Goal: Task Accomplishment & Management: Use online tool/utility

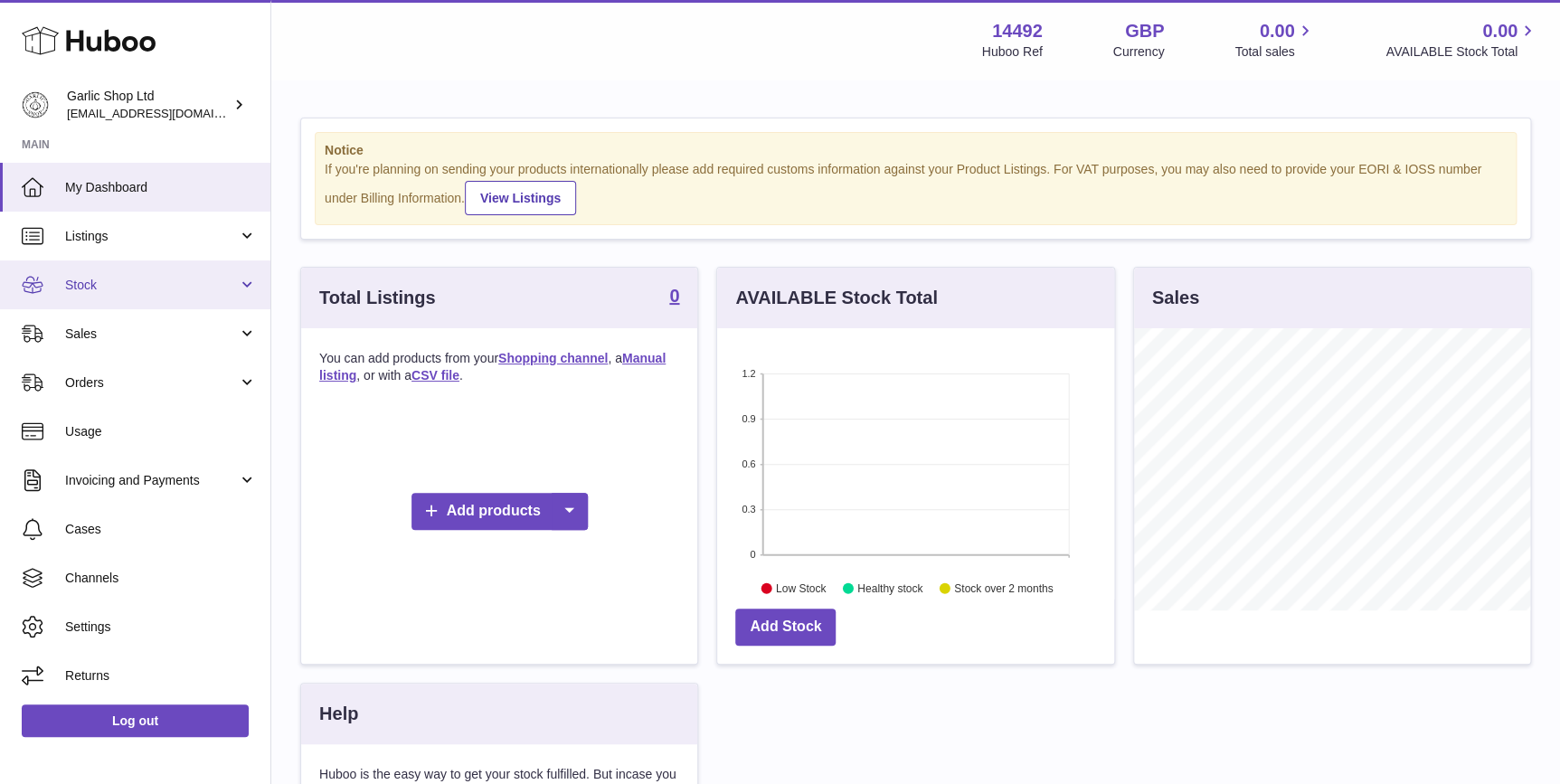
scroll to position [281, 396]
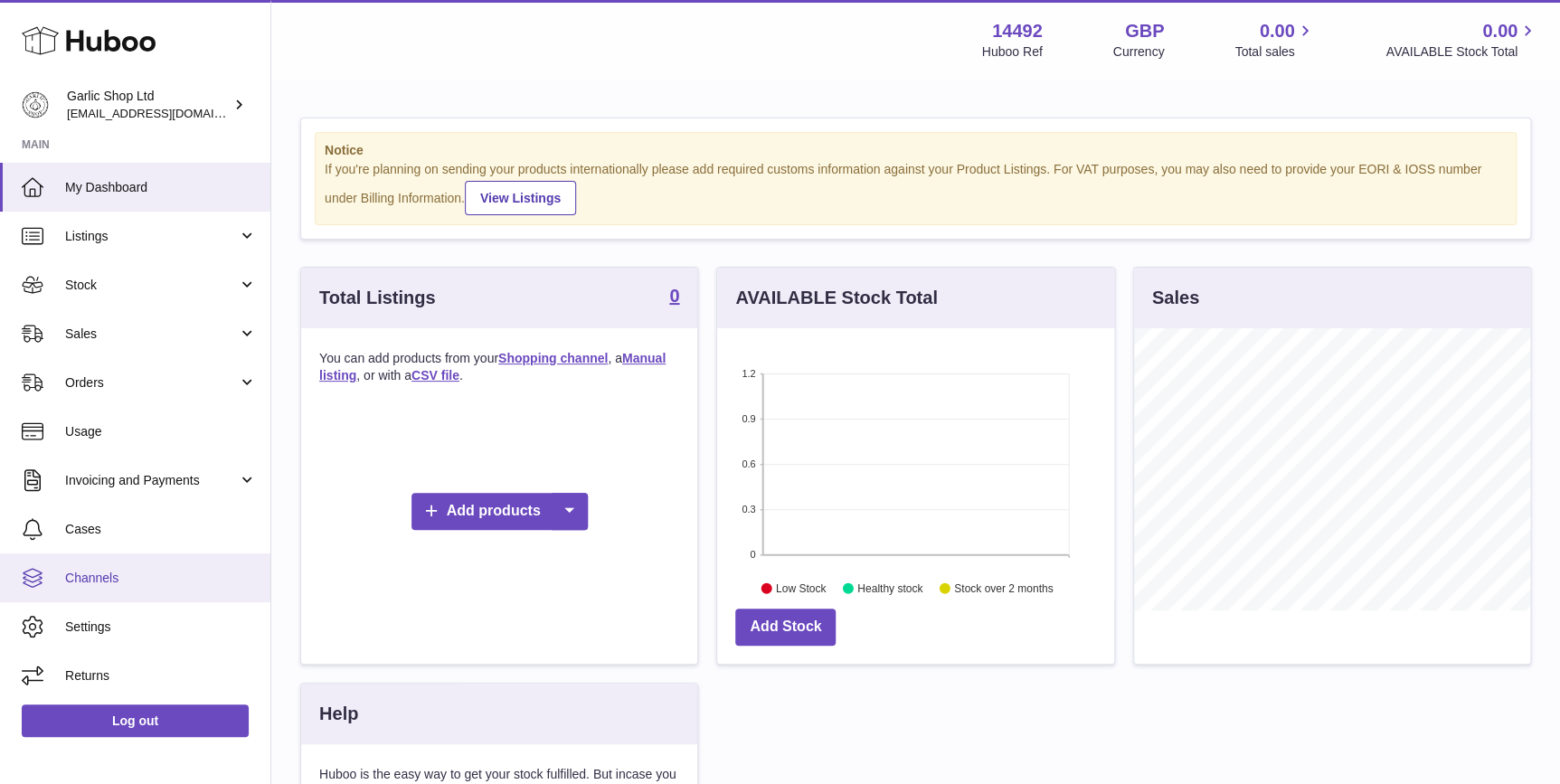
click at [165, 576] on span "Channels" at bounding box center [161, 577] width 192 height 17
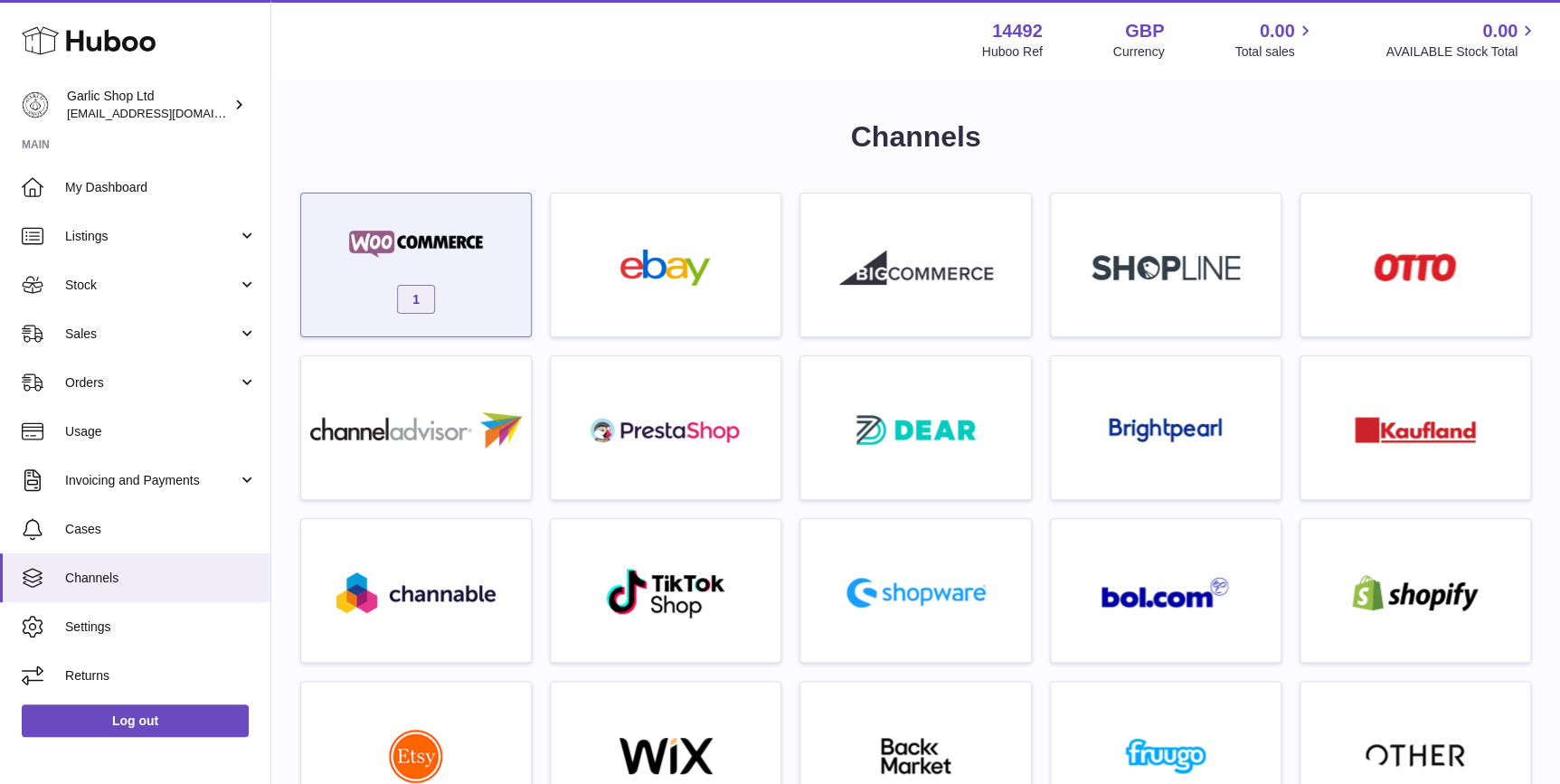
click at [406, 281] on div "1" at bounding box center [416, 269] width 212 height 115
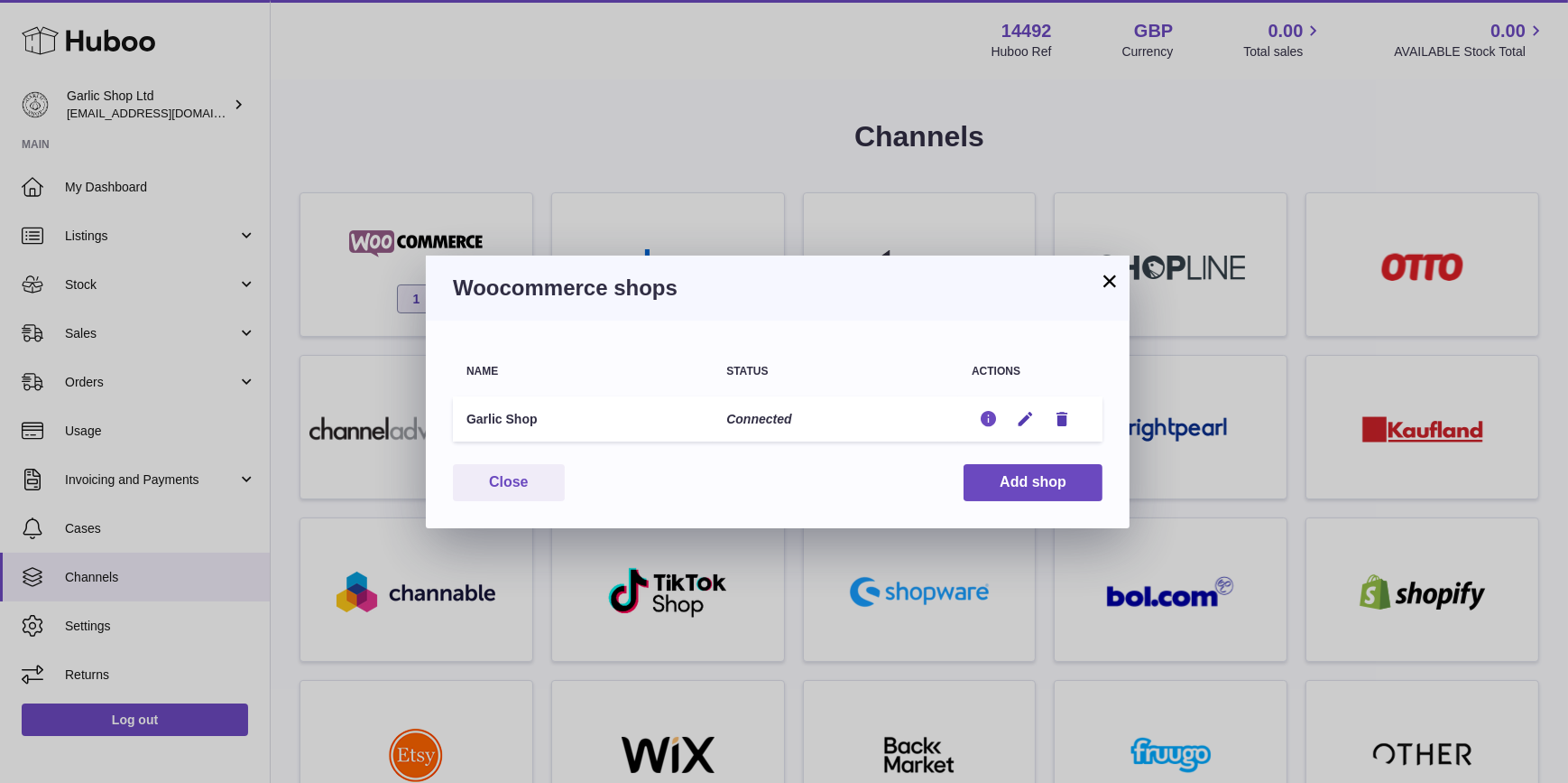
click at [984, 413] on icon "button" at bounding box center [988, 419] width 19 height 19
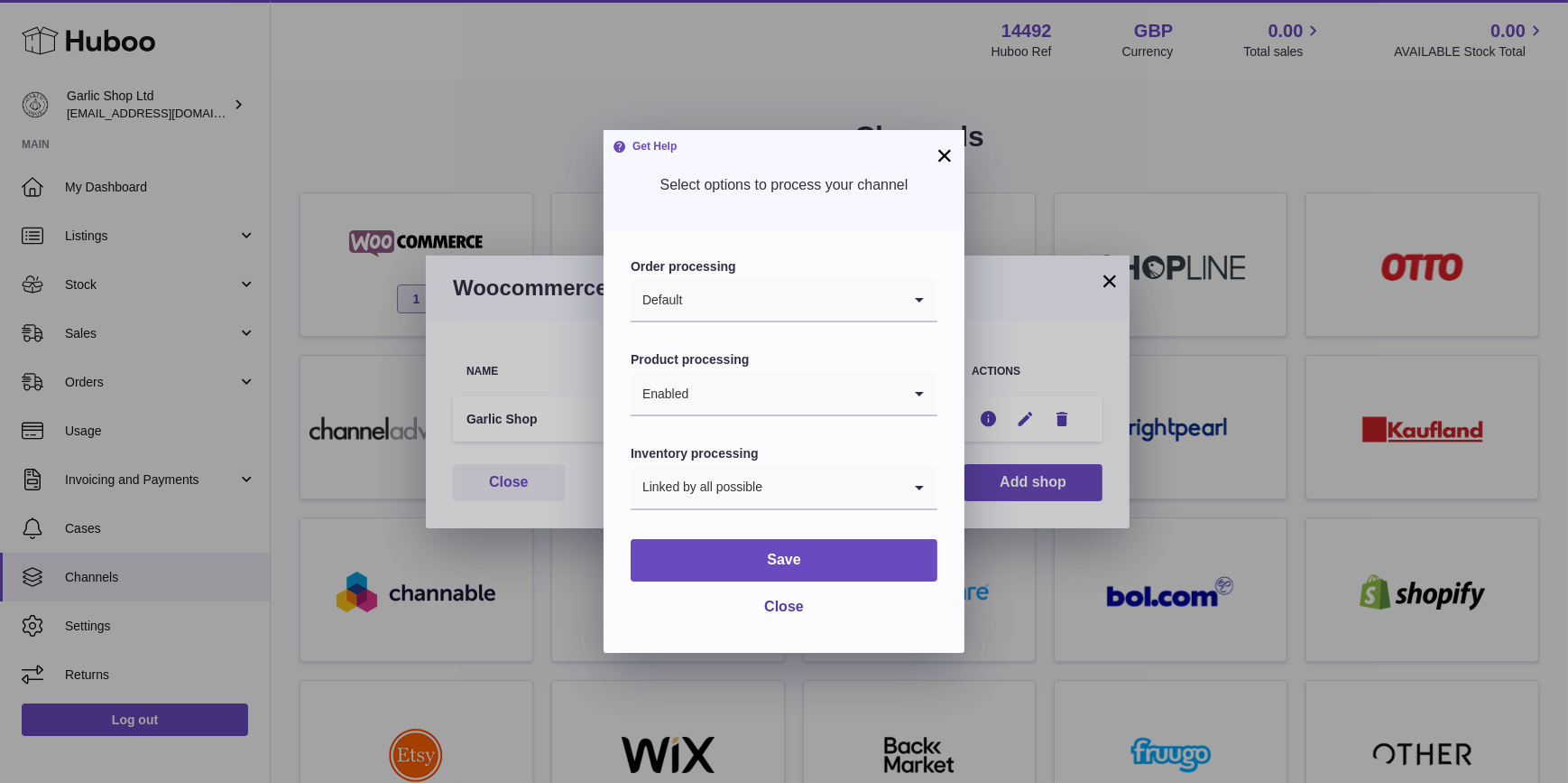
click at [787, 298] on input "Search for option" at bounding box center [792, 300] width 218 height 42
click at [787, 298] on input "Search for option" at bounding box center [766, 300] width 271 height 42
click at [775, 394] on input "Search for option" at bounding box center [795, 394] width 212 height 42
click at [775, 394] on input "Search for option" at bounding box center [766, 394] width 271 height 42
click at [776, 518] on form "Order processing Default Loading... Product processing Enabled Loading... Disab…" at bounding box center [784, 442] width 306 height 367
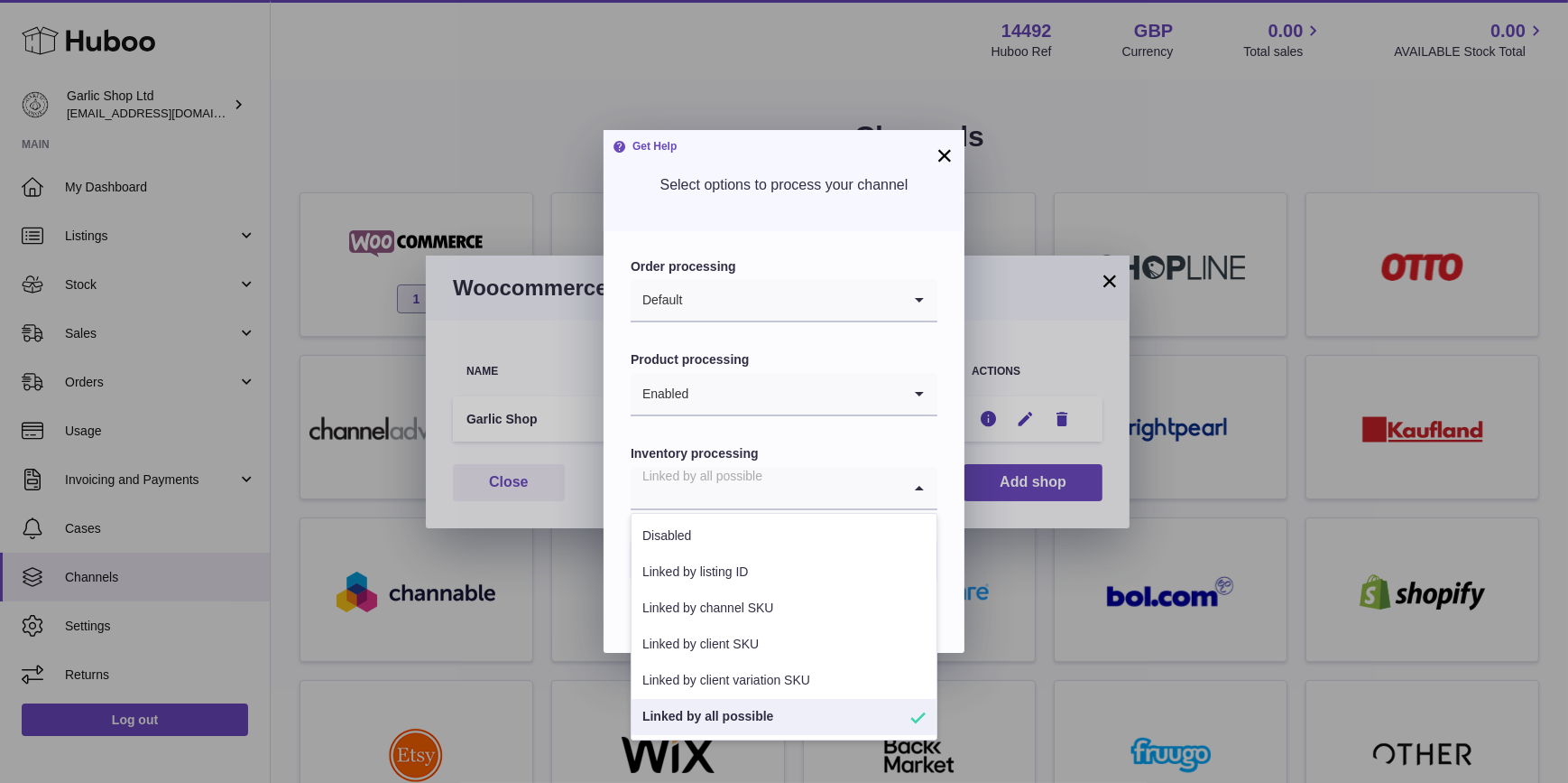
click at [784, 494] on input "Search for option" at bounding box center [766, 487] width 271 height 42
drag, startPoint x: 753, startPoint y: 725, endPoint x: 774, endPoint y: 655, distance: 73.1
click at [753, 725] on li "Linked by all possible" at bounding box center [784, 717] width 304 height 36
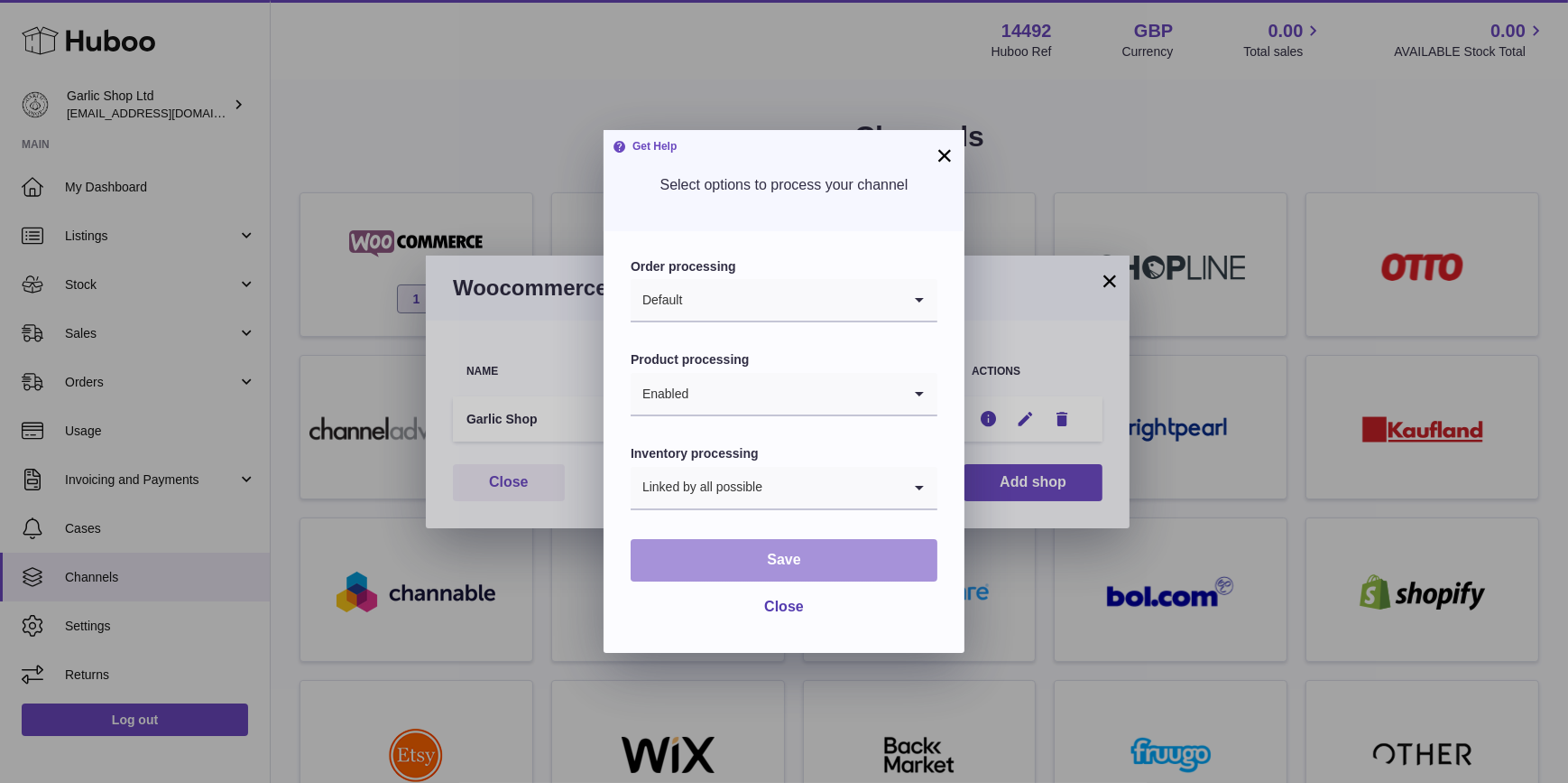
click at [802, 569] on button "Save" at bounding box center [784, 560] width 306 height 43
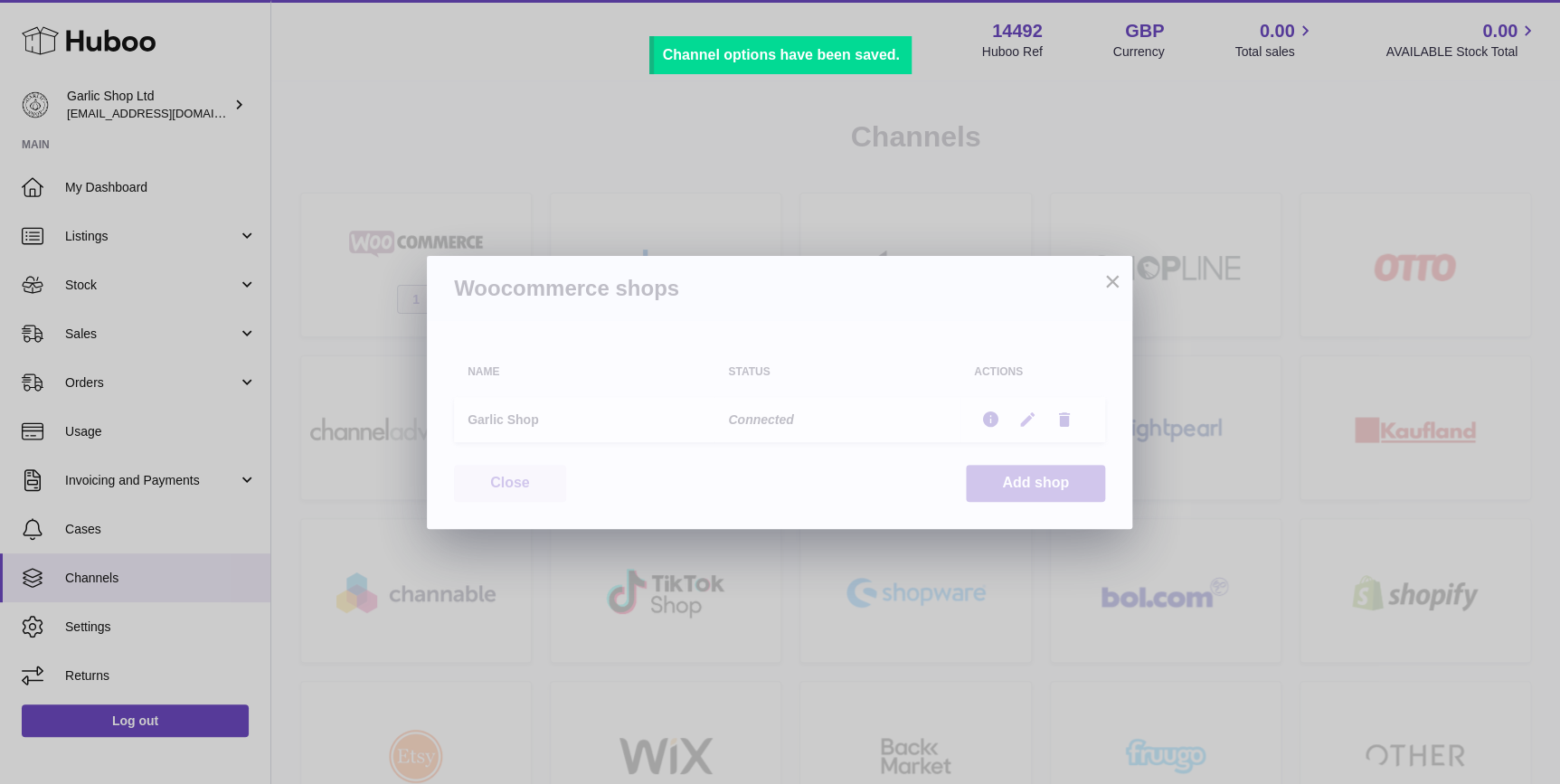
click at [1035, 415] on icon "button" at bounding box center [1027, 419] width 19 height 19
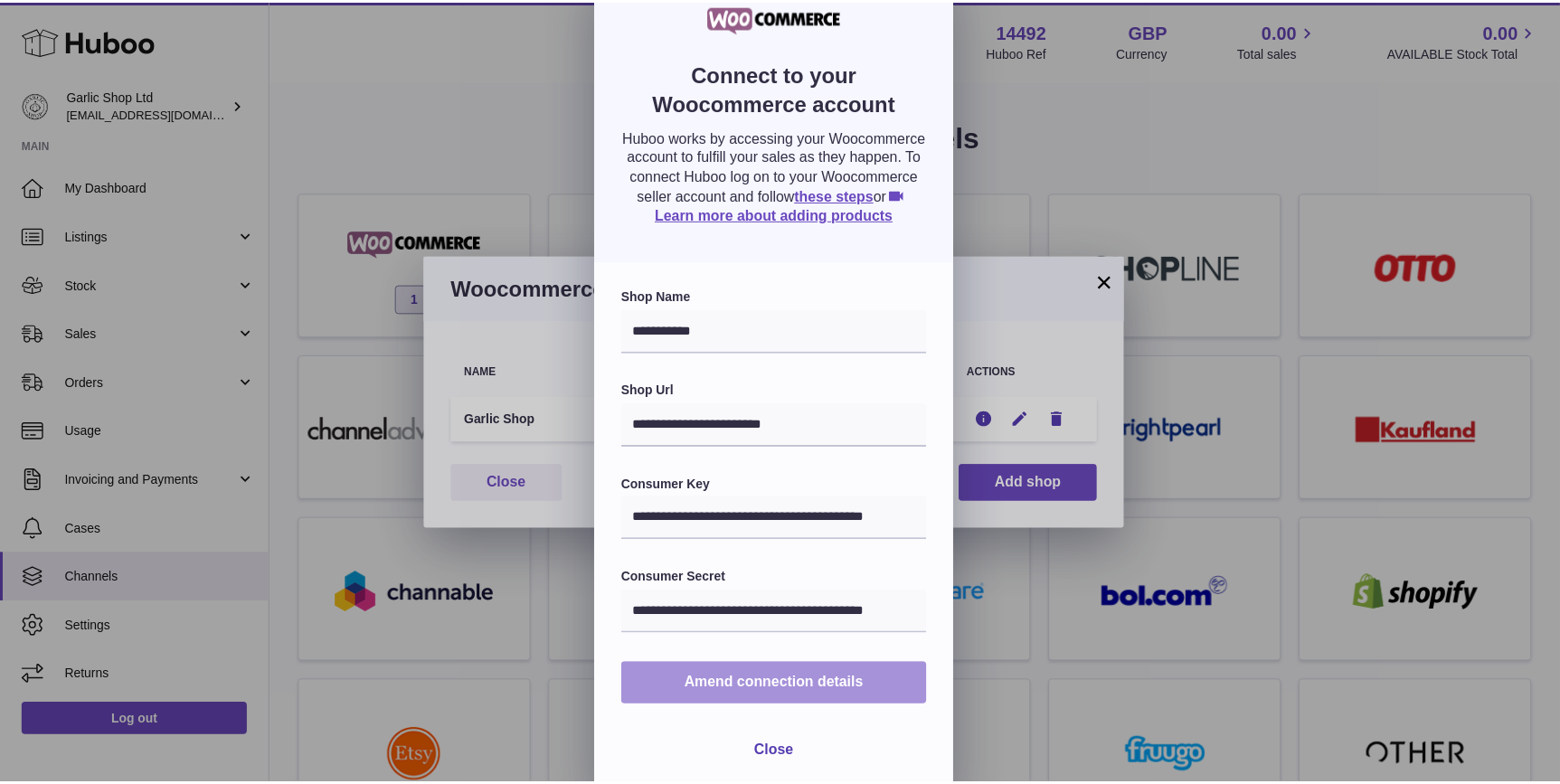
scroll to position [52, 0]
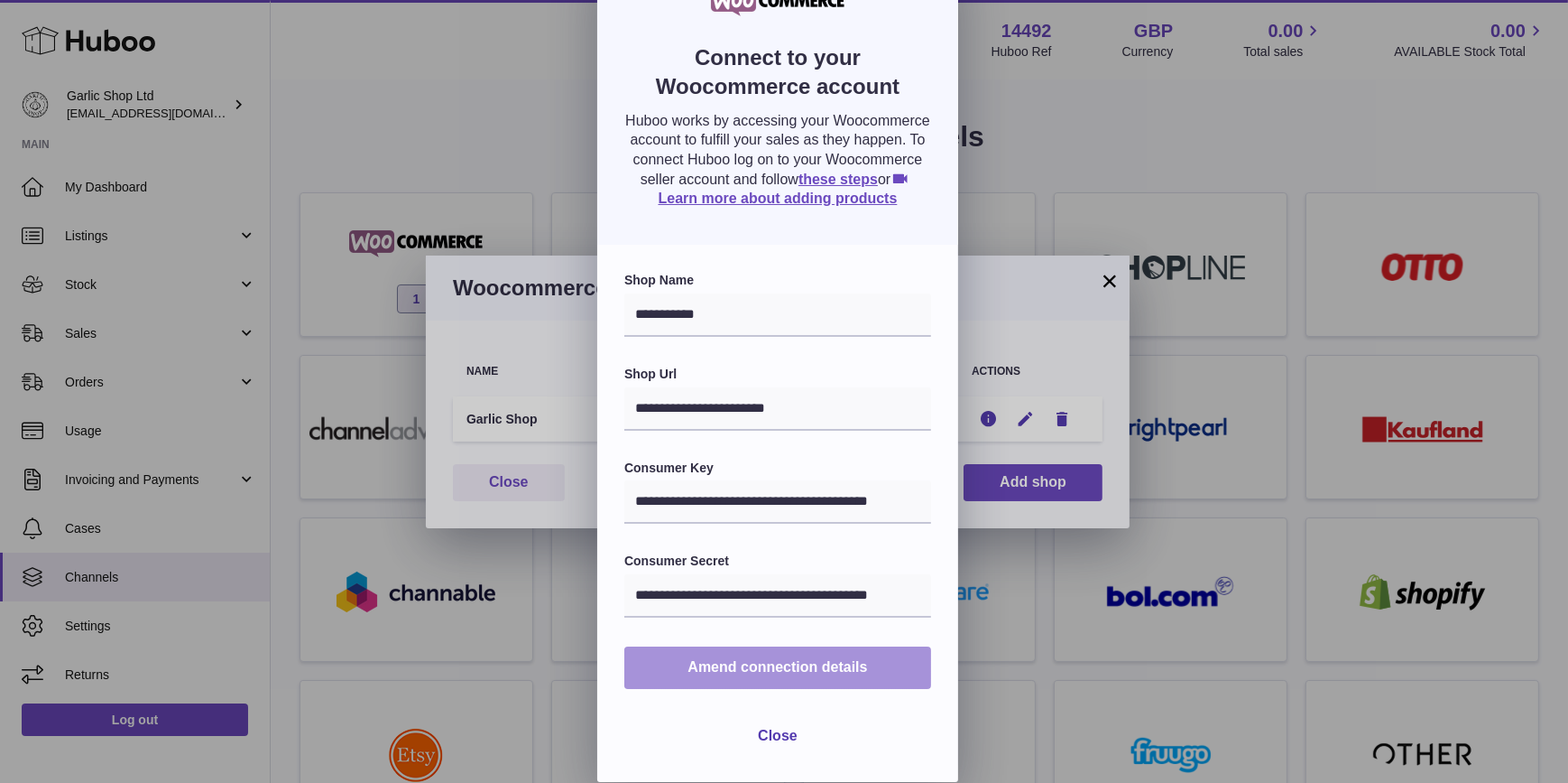
click at [794, 665] on span "Amend connection details" at bounding box center [777, 666] width 180 height 15
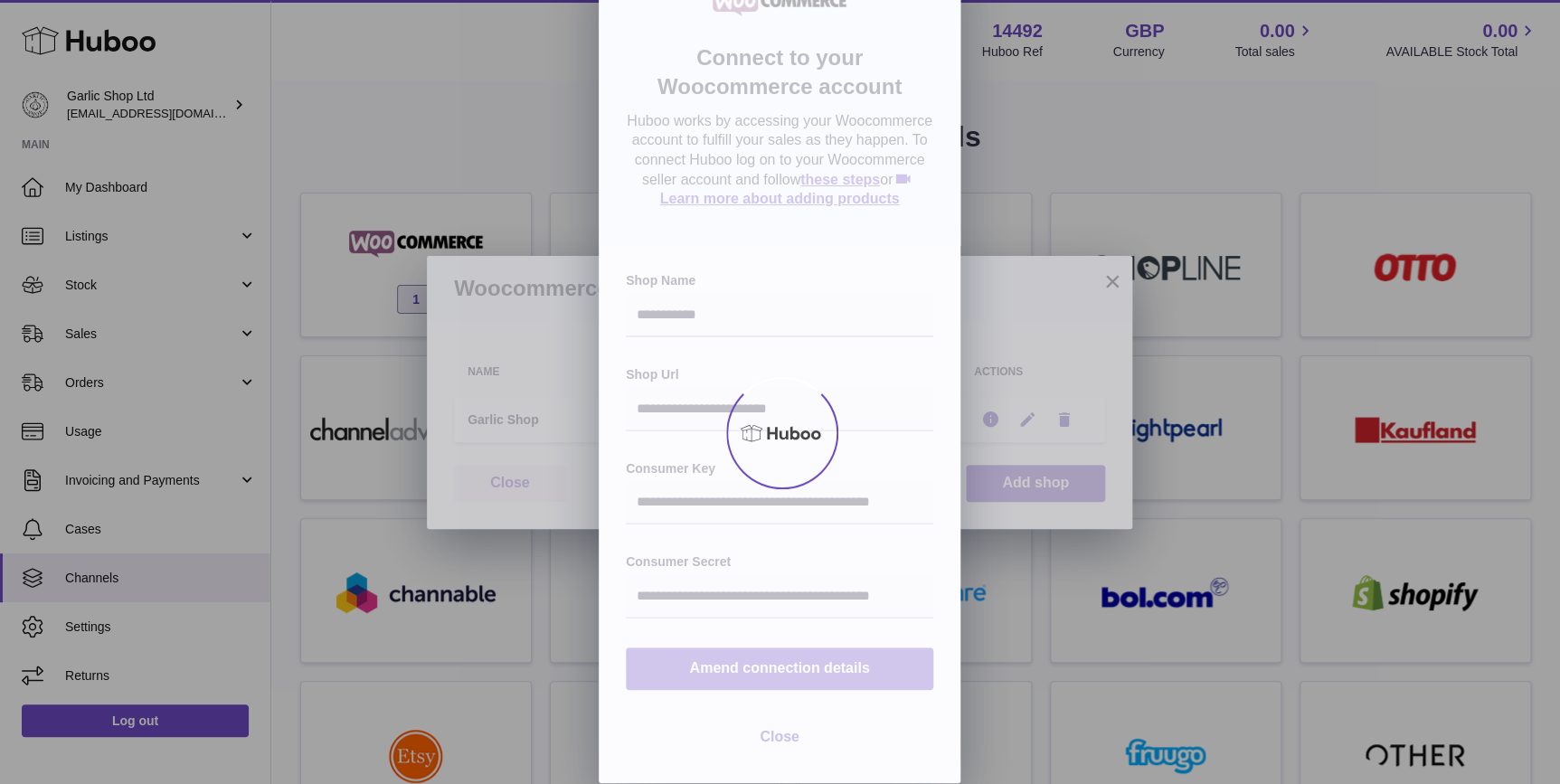
scroll to position [0, 0]
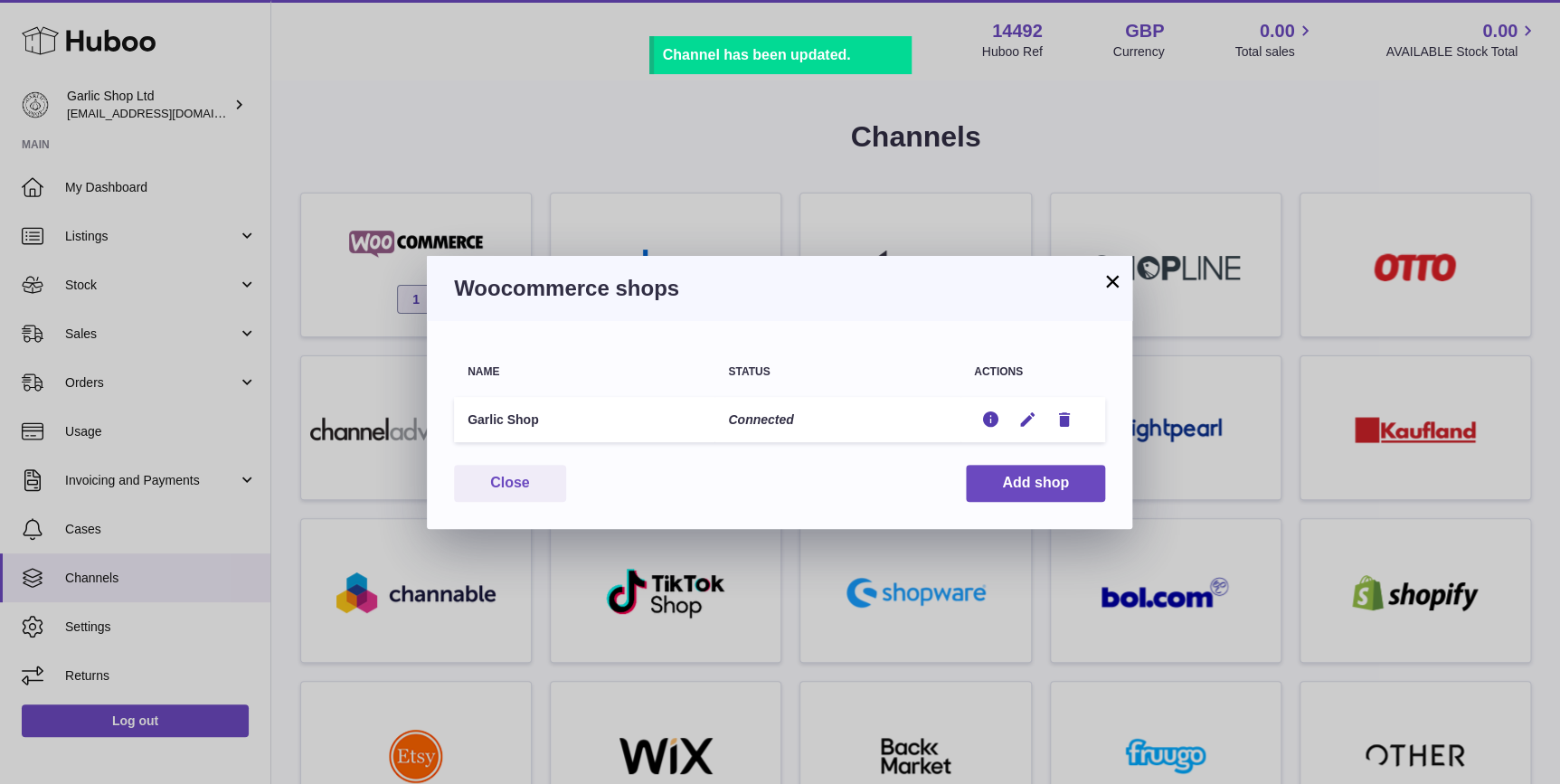
click at [1103, 276] on button "×" at bounding box center [1113, 281] width 22 height 22
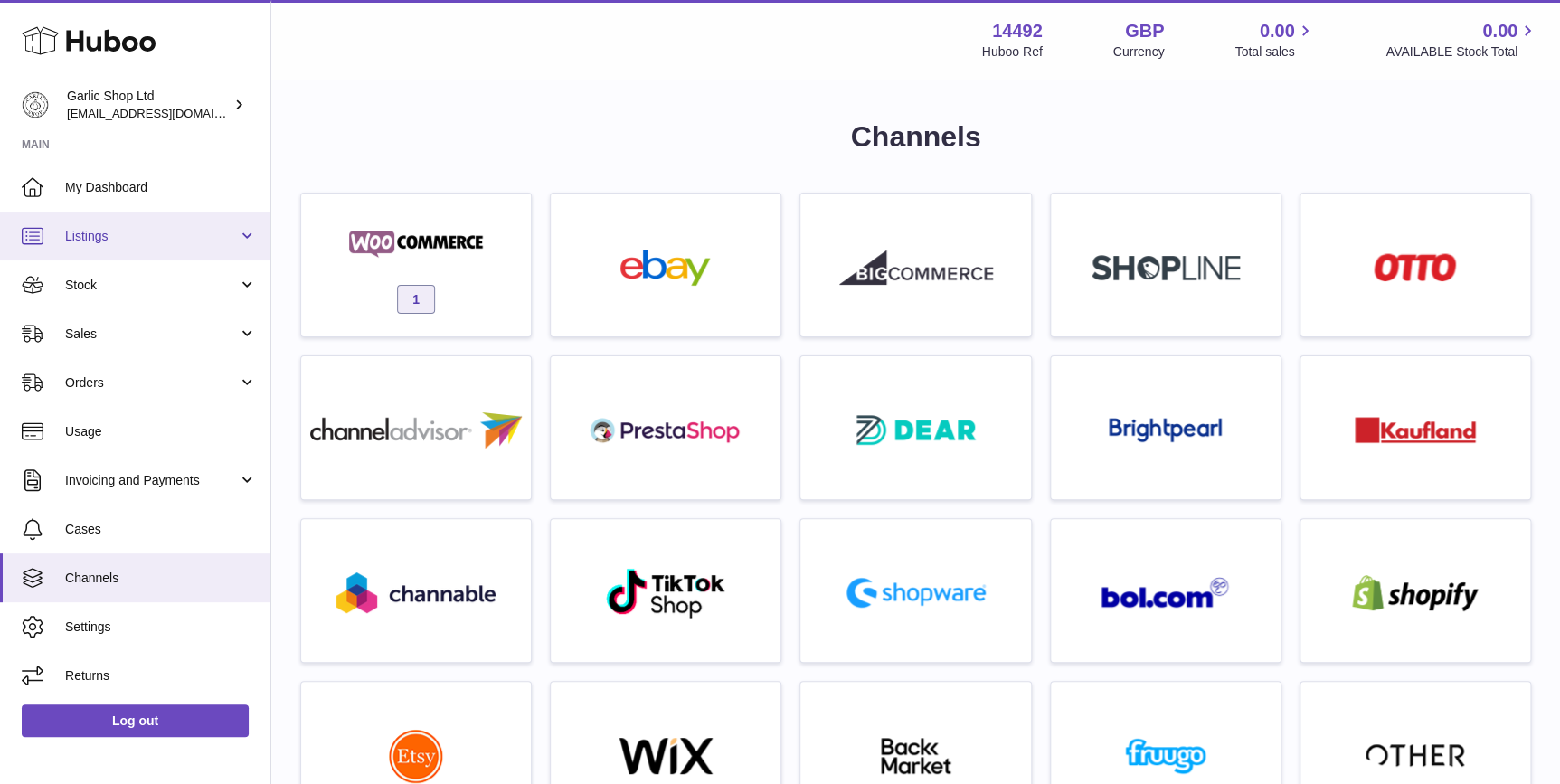
click at [147, 248] on link "Listings" at bounding box center [135, 235] width 270 height 49
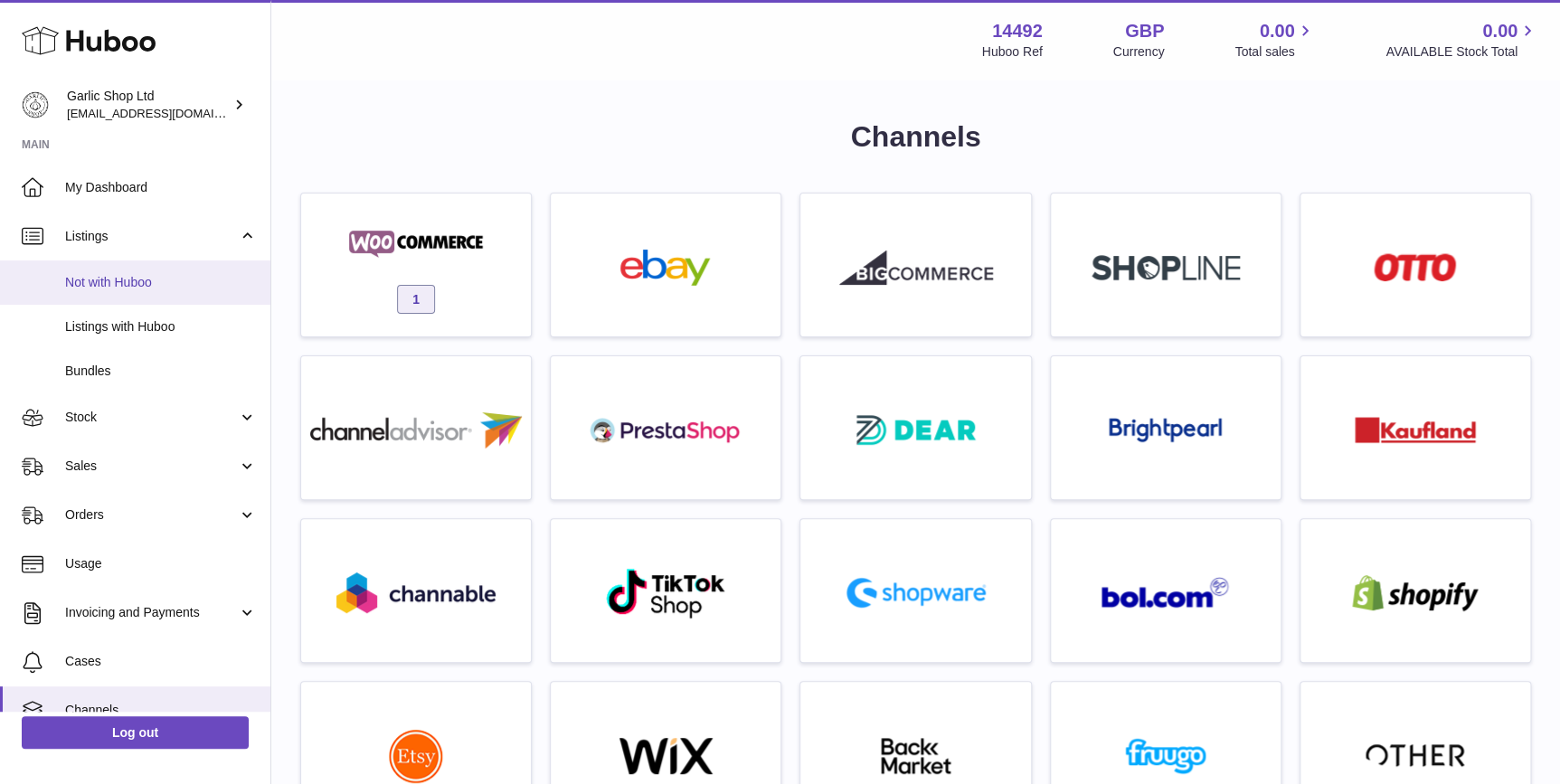
click at [163, 287] on span "Not with Huboo" at bounding box center [161, 282] width 192 height 17
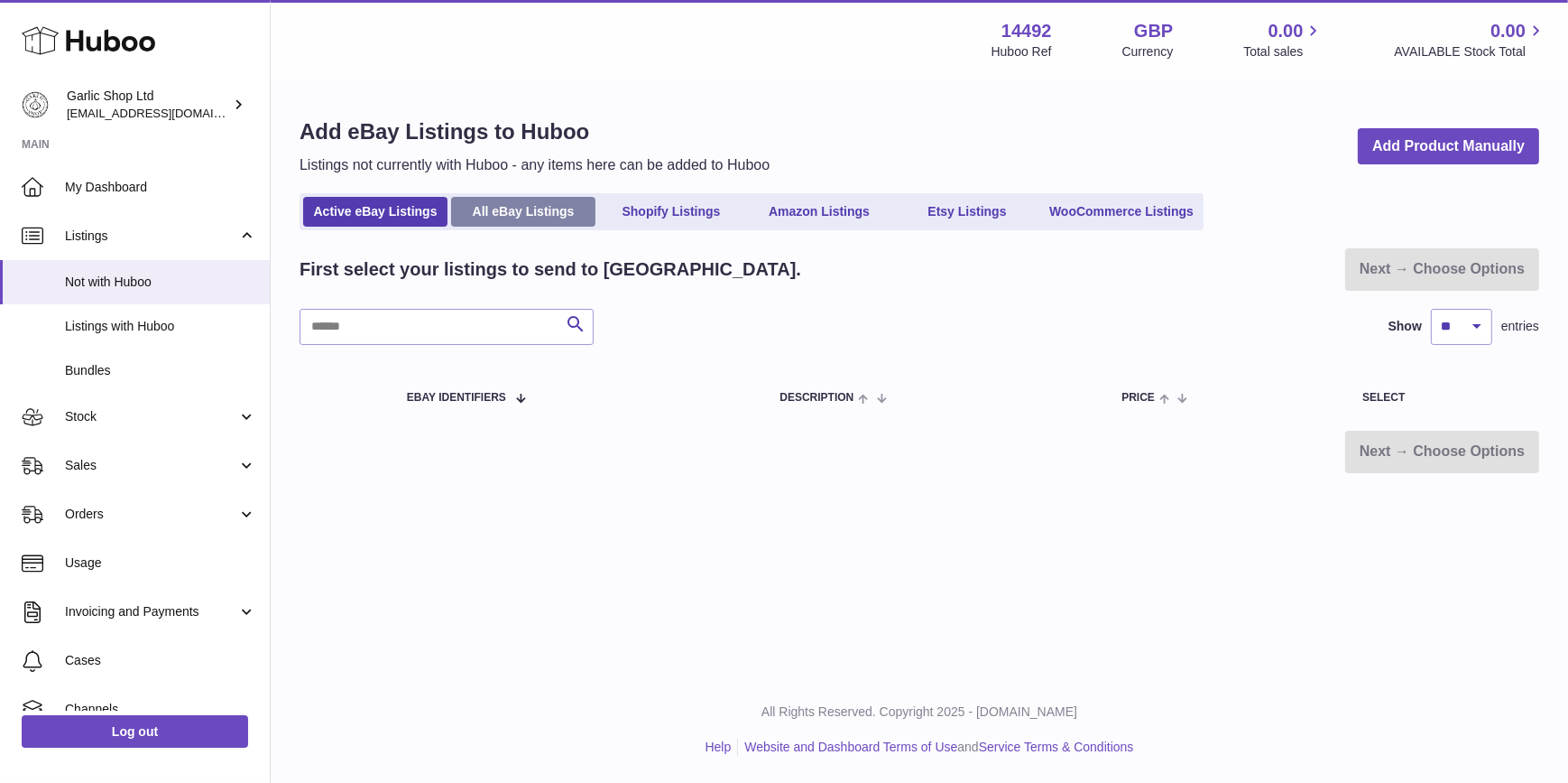
click at [487, 215] on link "All eBay Listings" at bounding box center [524, 211] width 145 height 30
click at [1145, 209] on link "WooCommerce Listings" at bounding box center [1122, 211] width 157 height 30
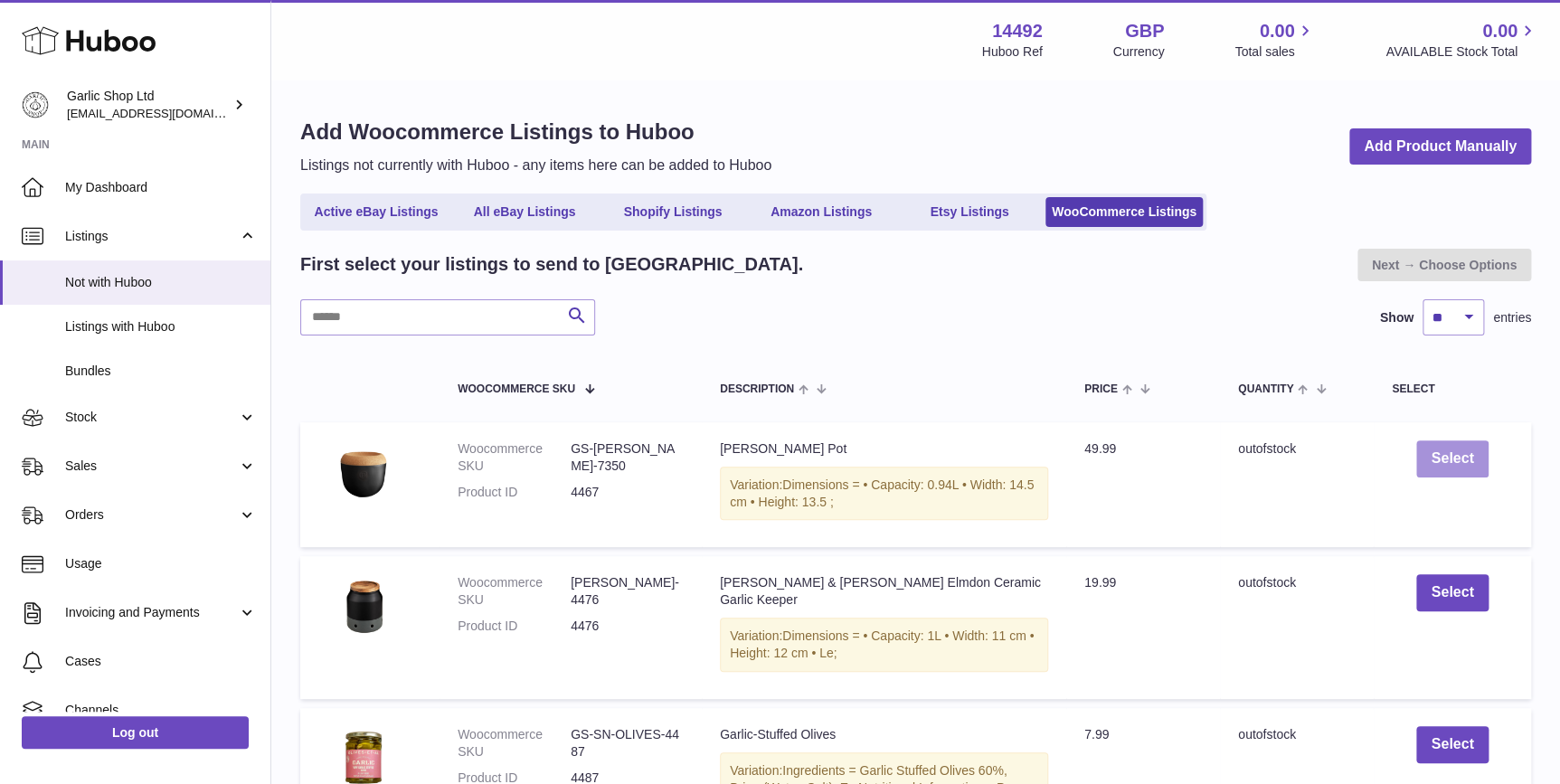
click at [1466, 462] on button "Select" at bounding box center [1453, 458] width 72 height 37
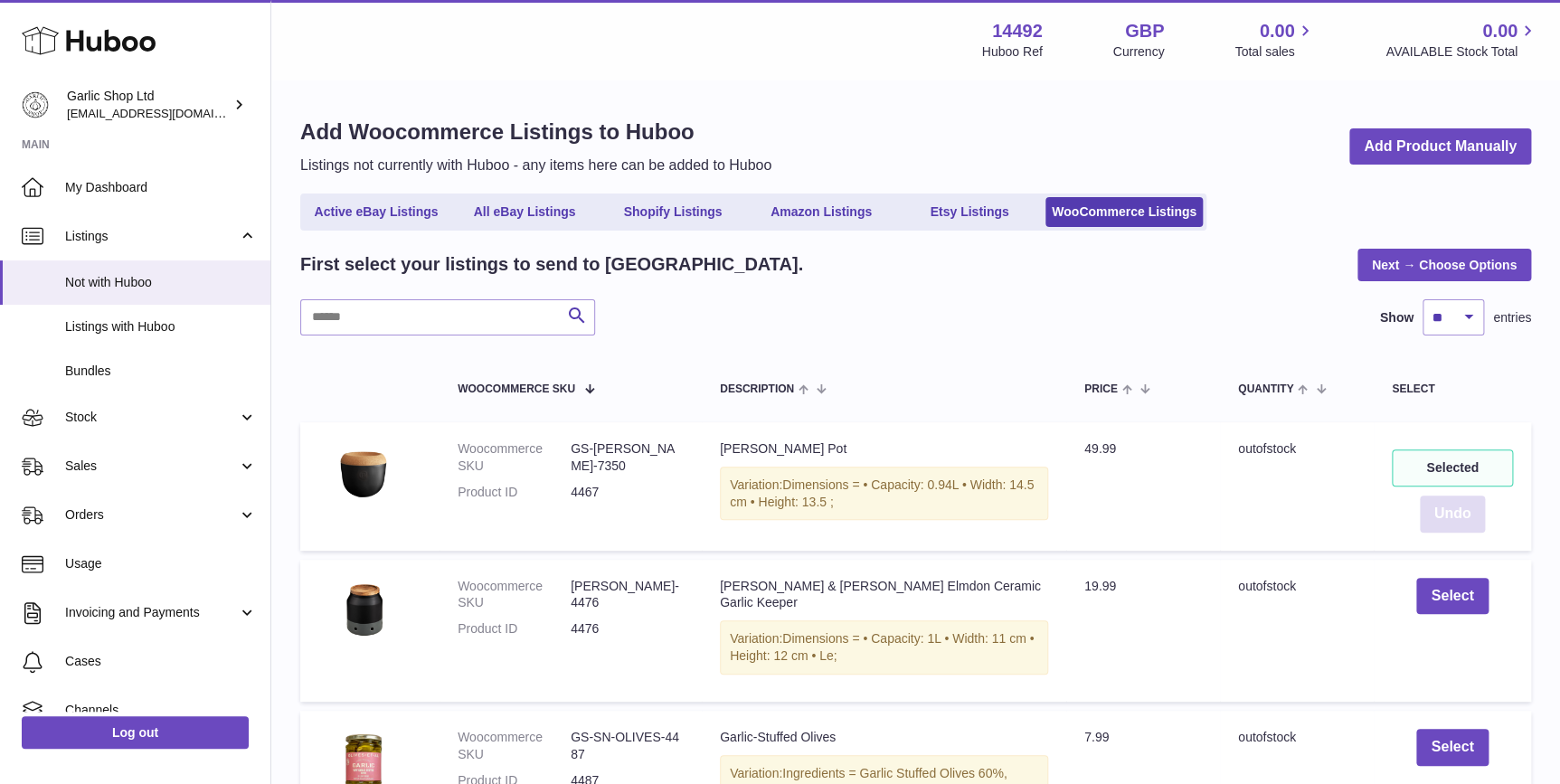
click at [1457, 506] on button "Undo" at bounding box center [1453, 514] width 66 height 37
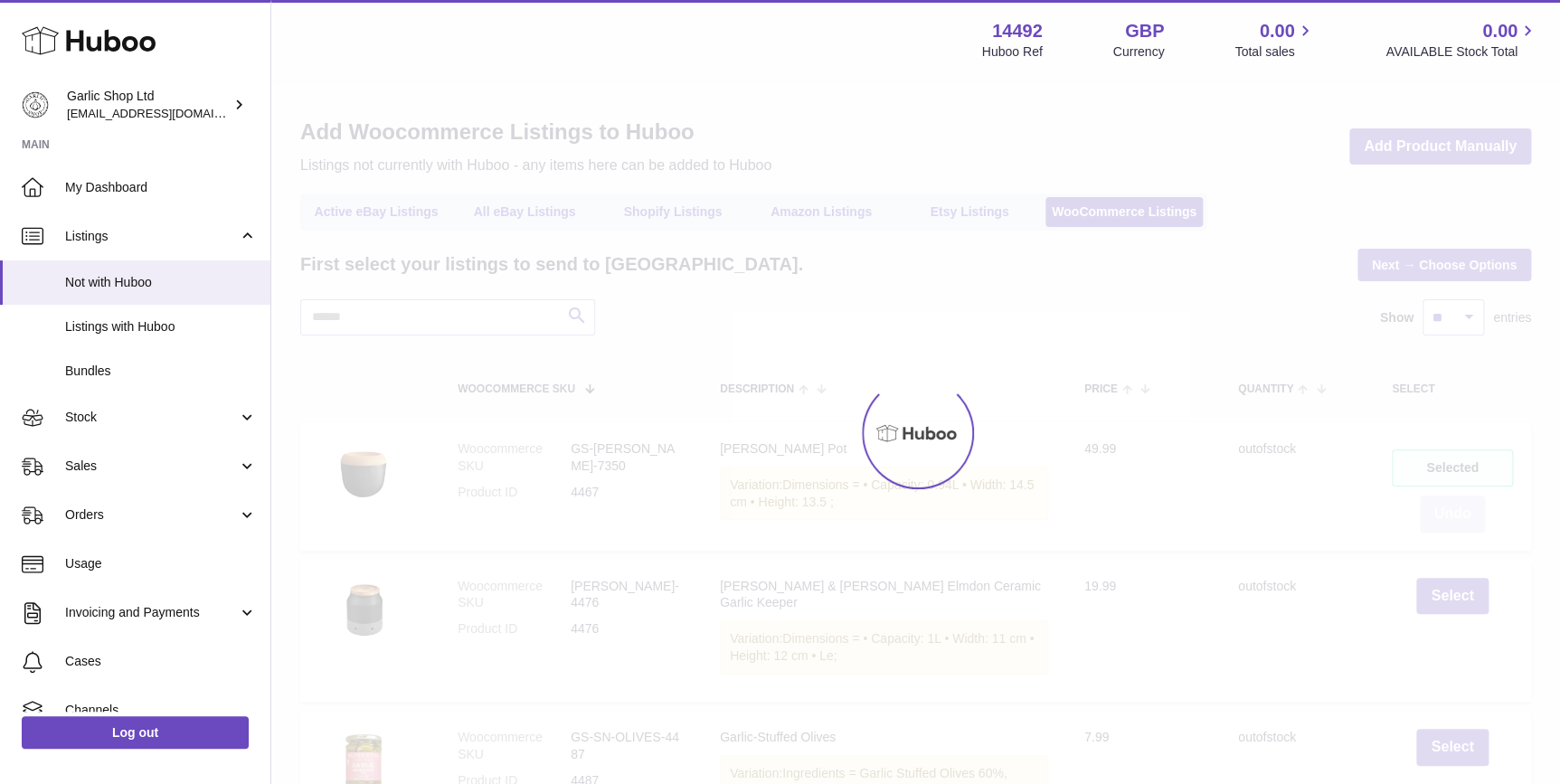
scroll to position [410, 0]
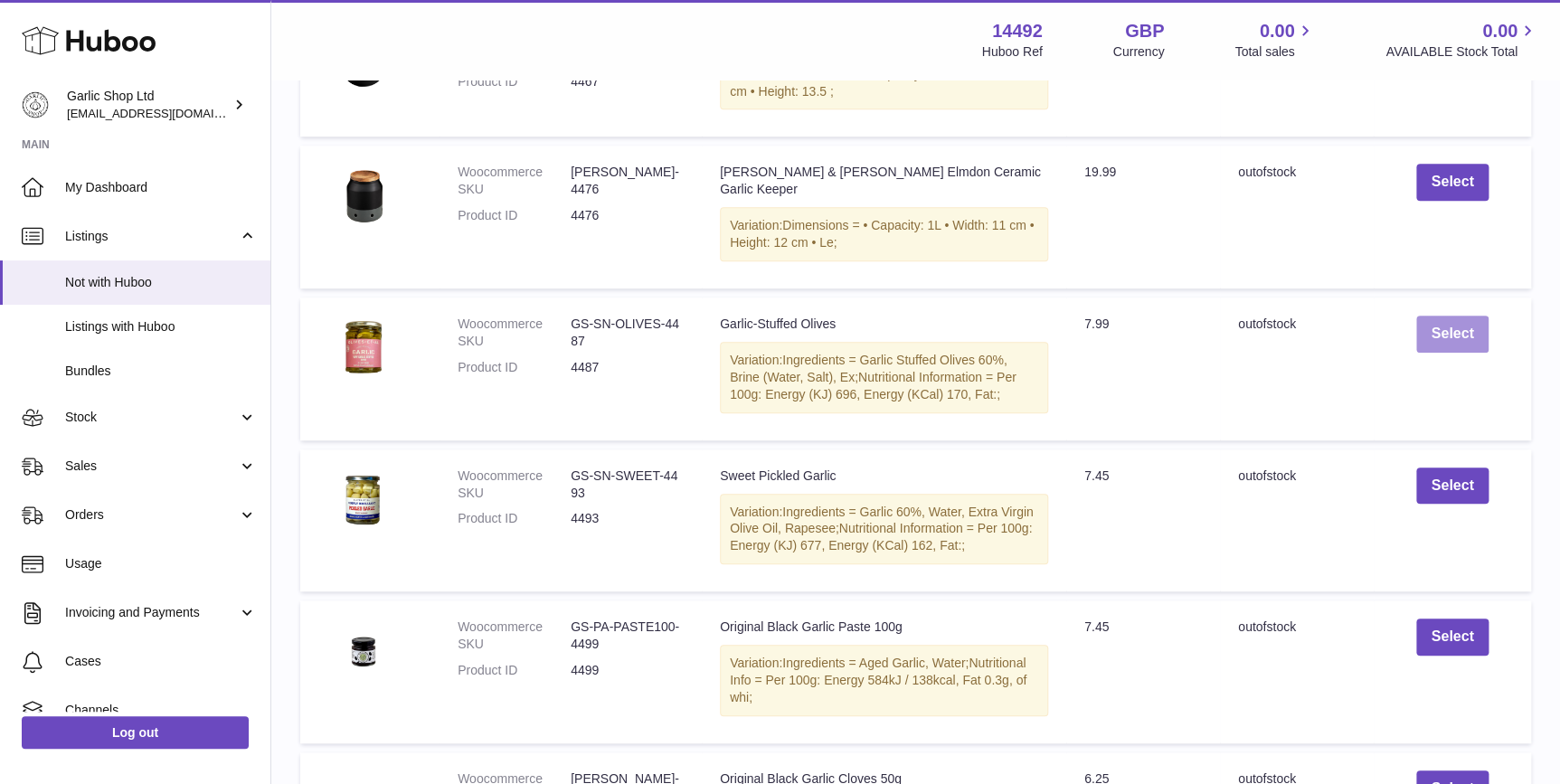
click at [1445, 315] on button "Select" at bounding box center [1453, 333] width 72 height 37
click at [1456, 472] on button "Select" at bounding box center [1453, 485] width 72 height 37
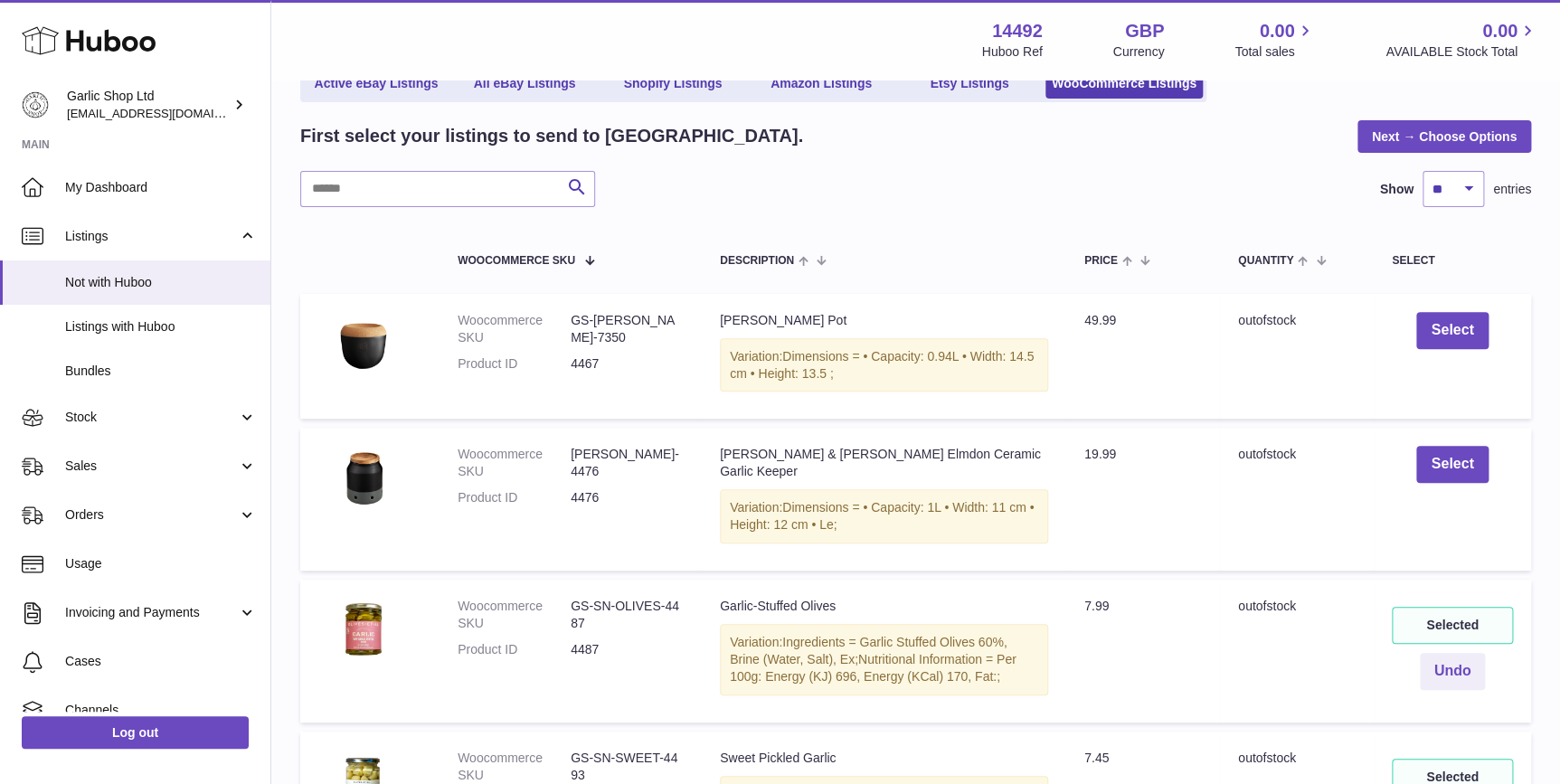
scroll to position [0, 0]
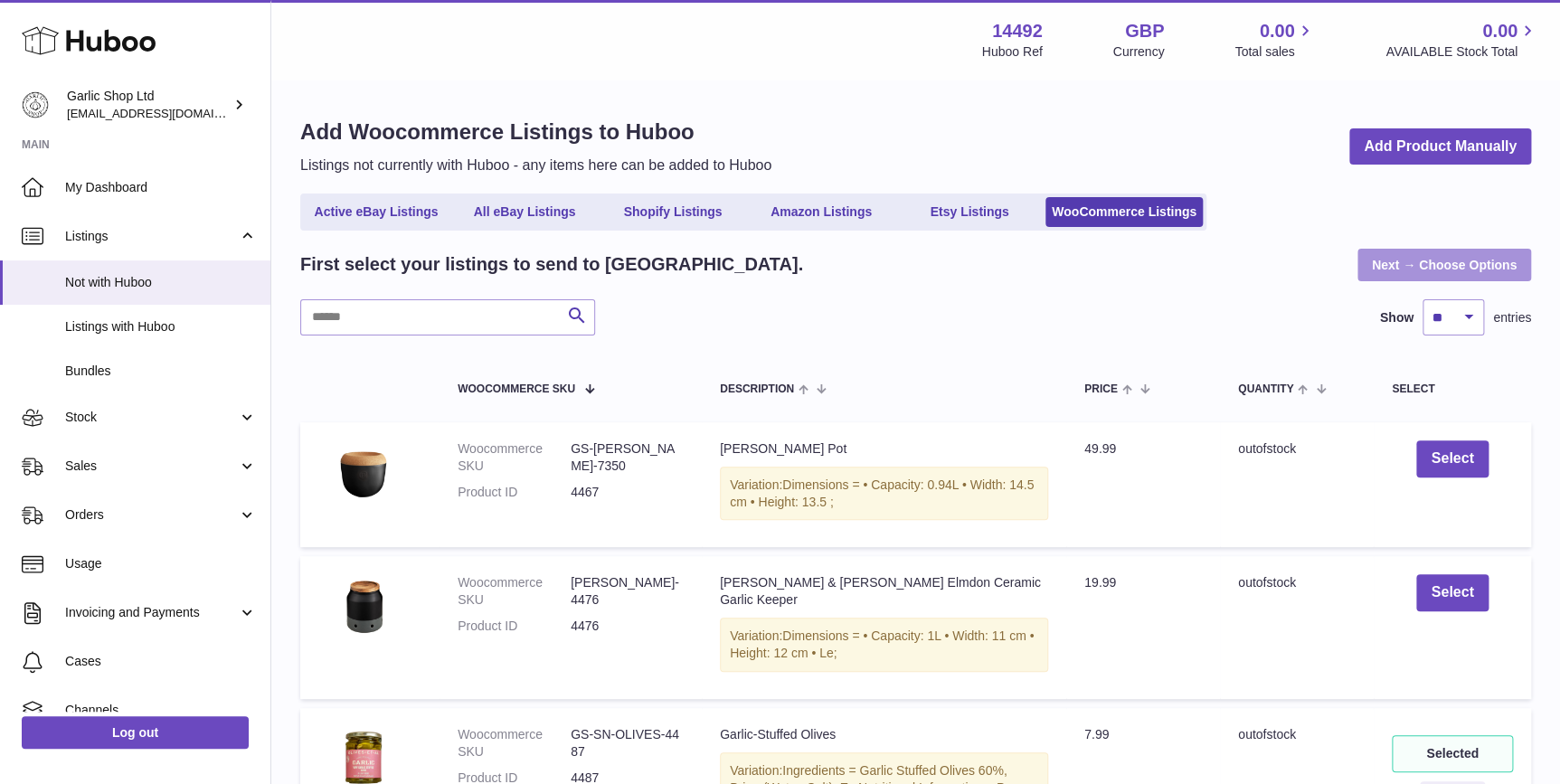
click at [1460, 252] on link "Next → Choose Options" at bounding box center [1445, 264] width 174 height 33
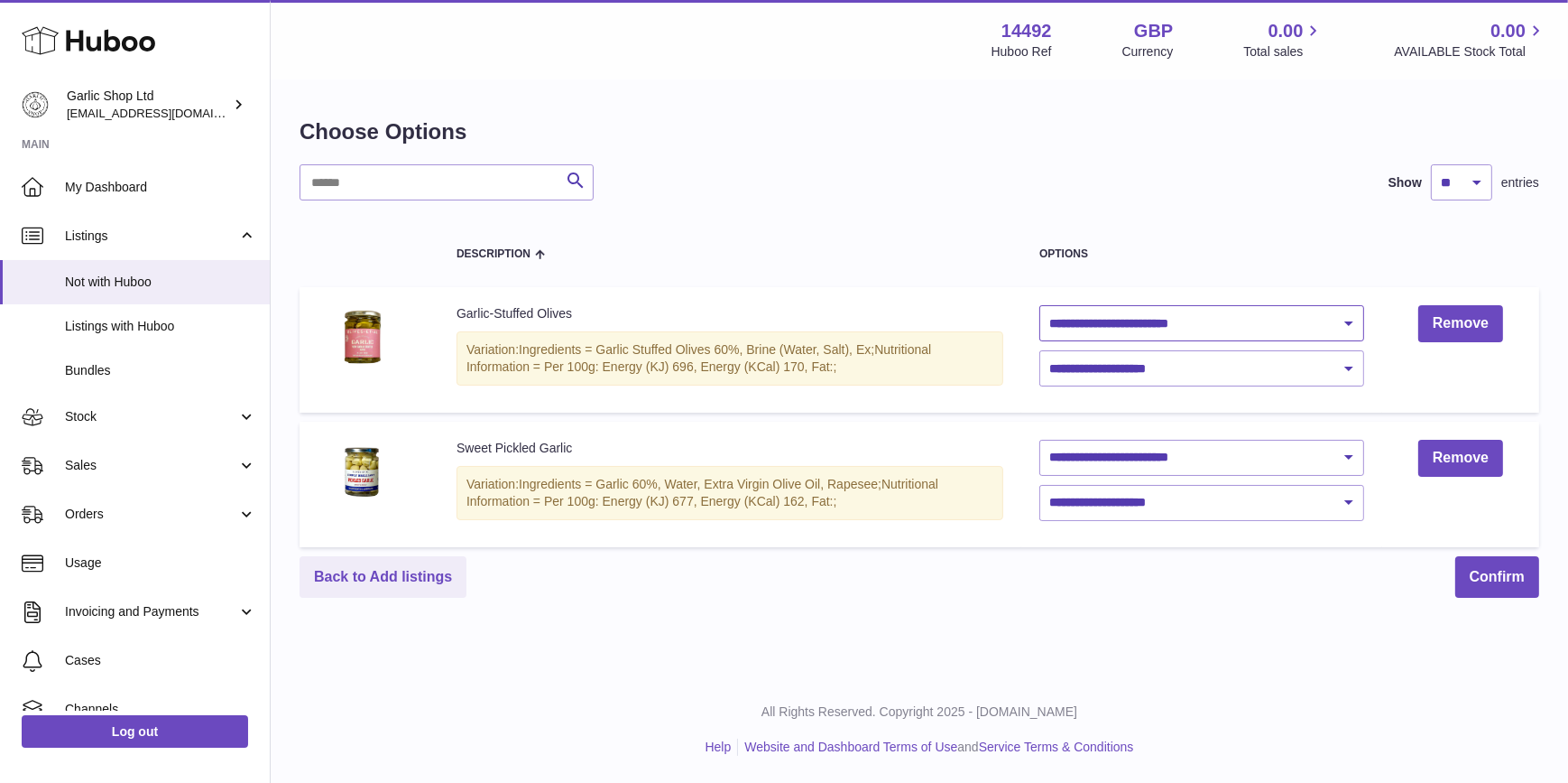
click at [1235, 326] on select "**********" at bounding box center [1202, 323] width 325 height 36
